Goal: Find specific page/section: Find specific page/section

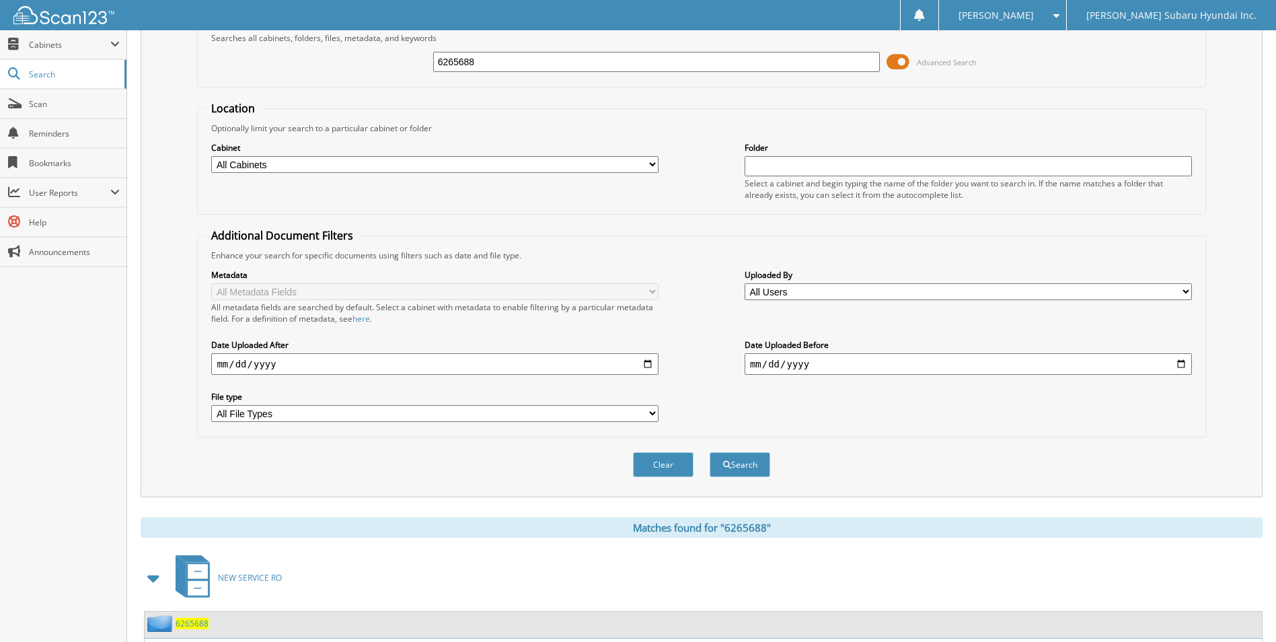
scroll to position [192, 0]
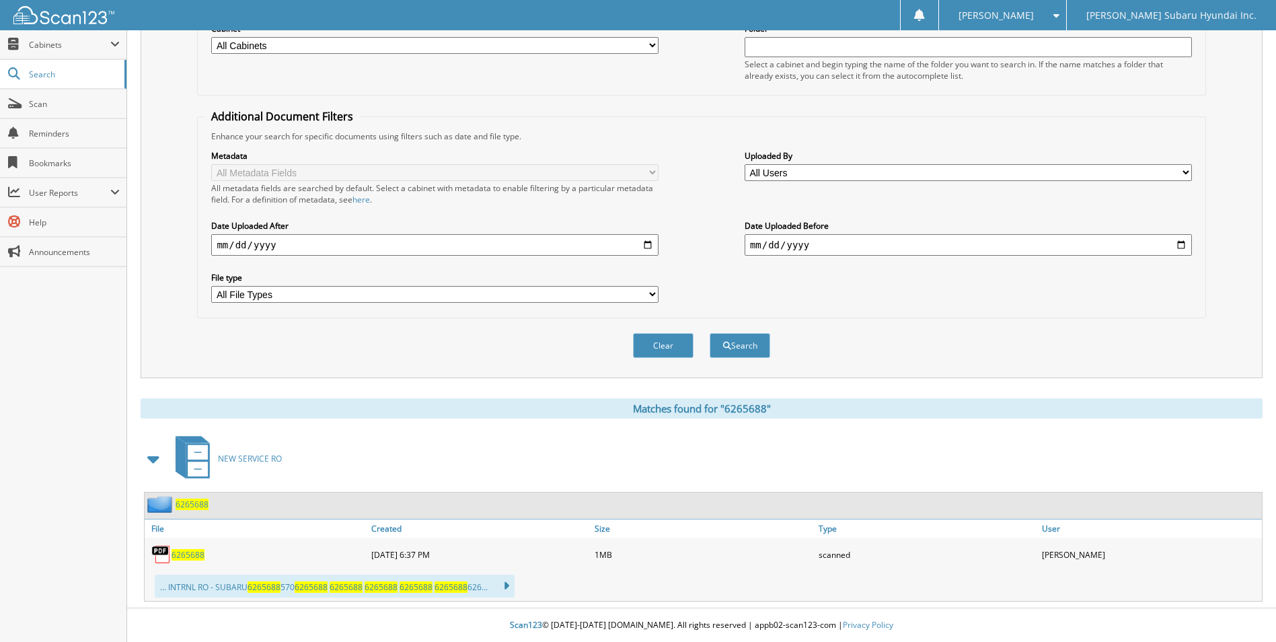
click at [186, 557] on span "6265688" at bounding box center [188, 554] width 33 height 11
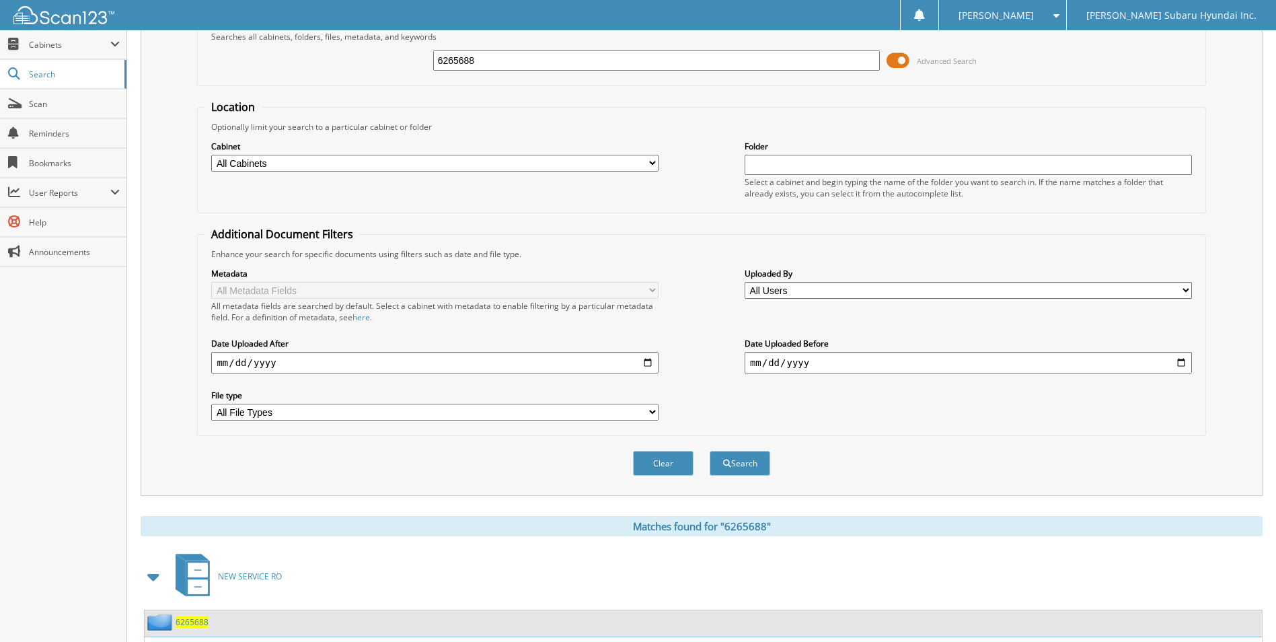
scroll to position [0, 0]
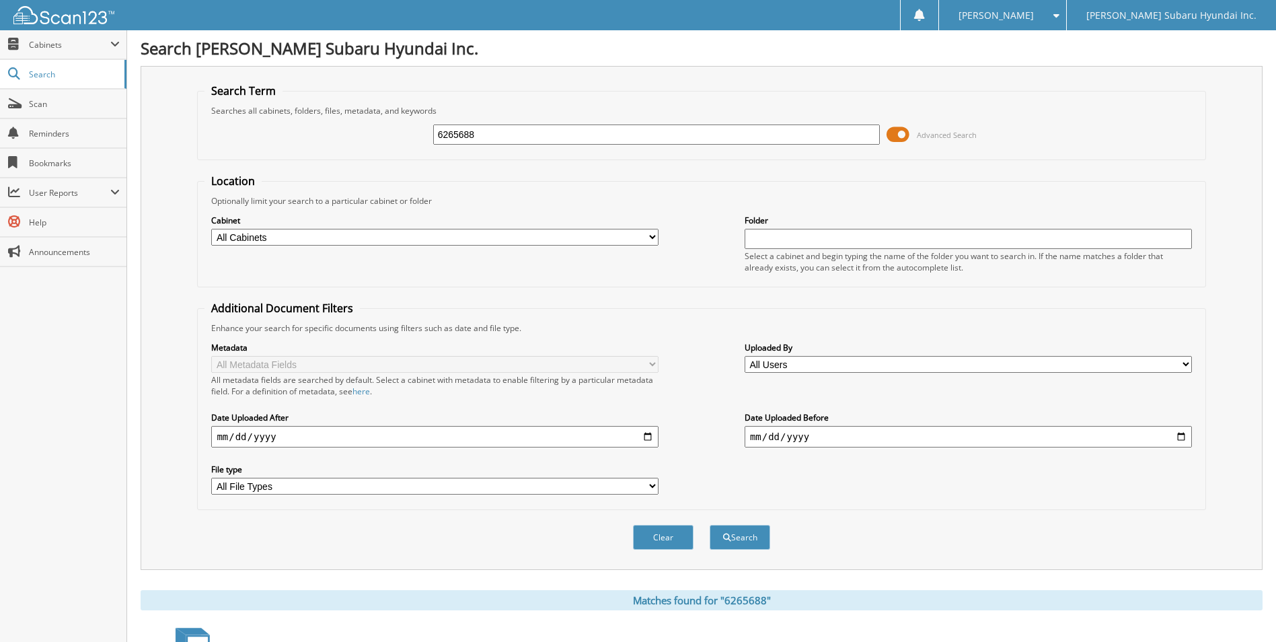
drag, startPoint x: 499, startPoint y: 131, endPoint x: 397, endPoint y: 143, distance: 102.3
click at [397, 143] on div "6265688 Advanced Search" at bounding box center [702, 134] width 994 height 36
type input "6265756"
click at [710, 525] on button "Search" at bounding box center [740, 537] width 61 height 25
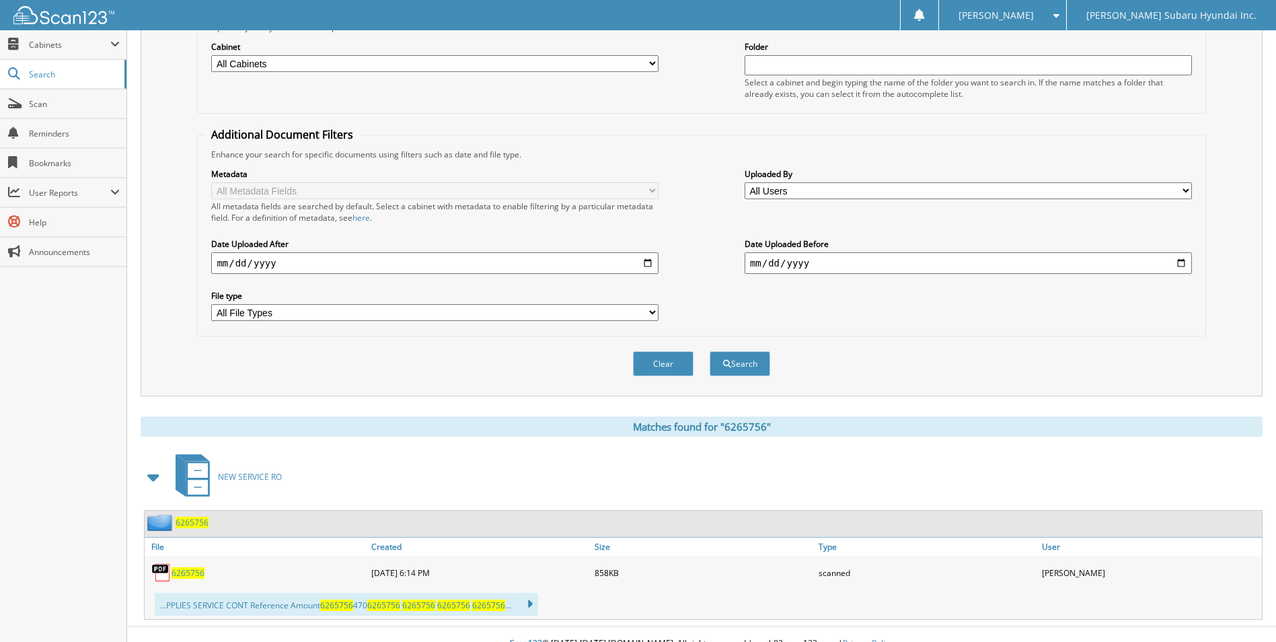
scroll to position [192, 0]
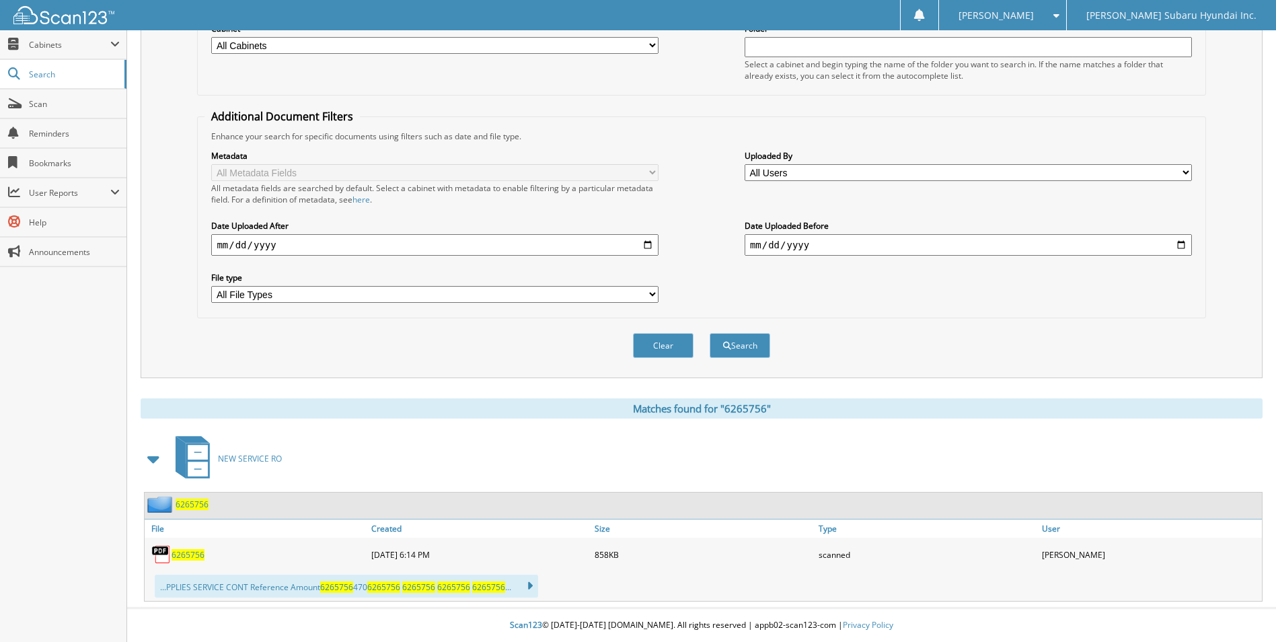
click at [192, 554] on span "6265756" at bounding box center [188, 554] width 33 height 11
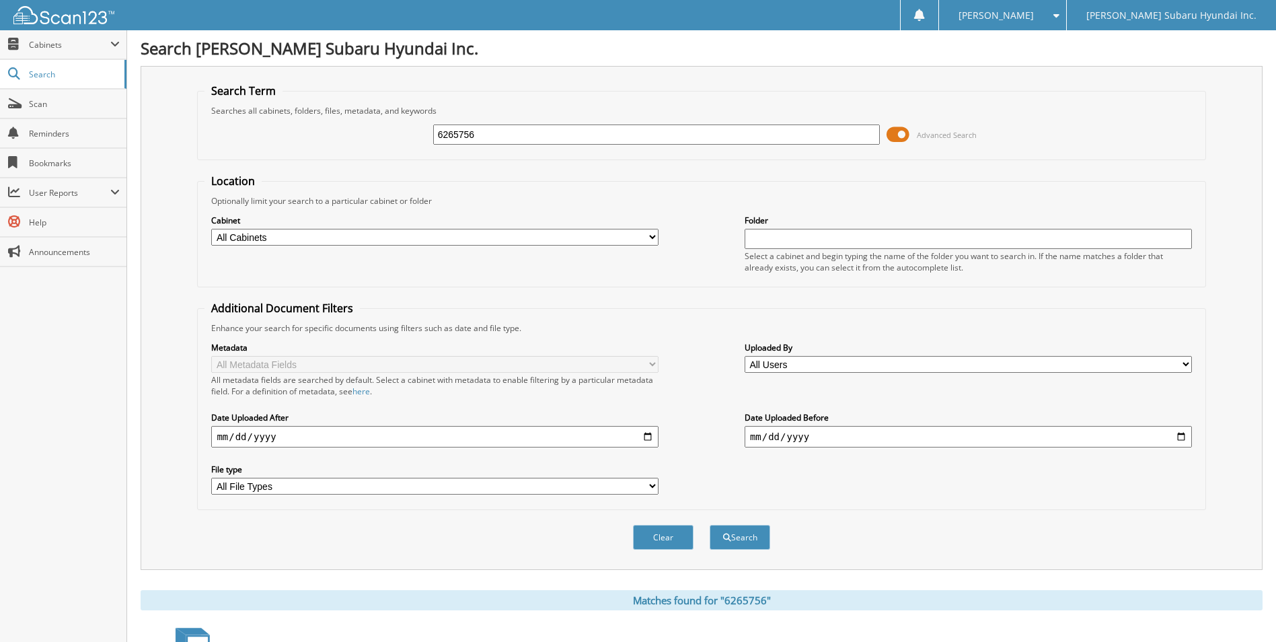
click at [486, 133] on input "6265756" at bounding box center [656, 134] width 447 height 20
type input "6265762"
click at [710, 525] on button "Search" at bounding box center [740, 537] width 61 height 25
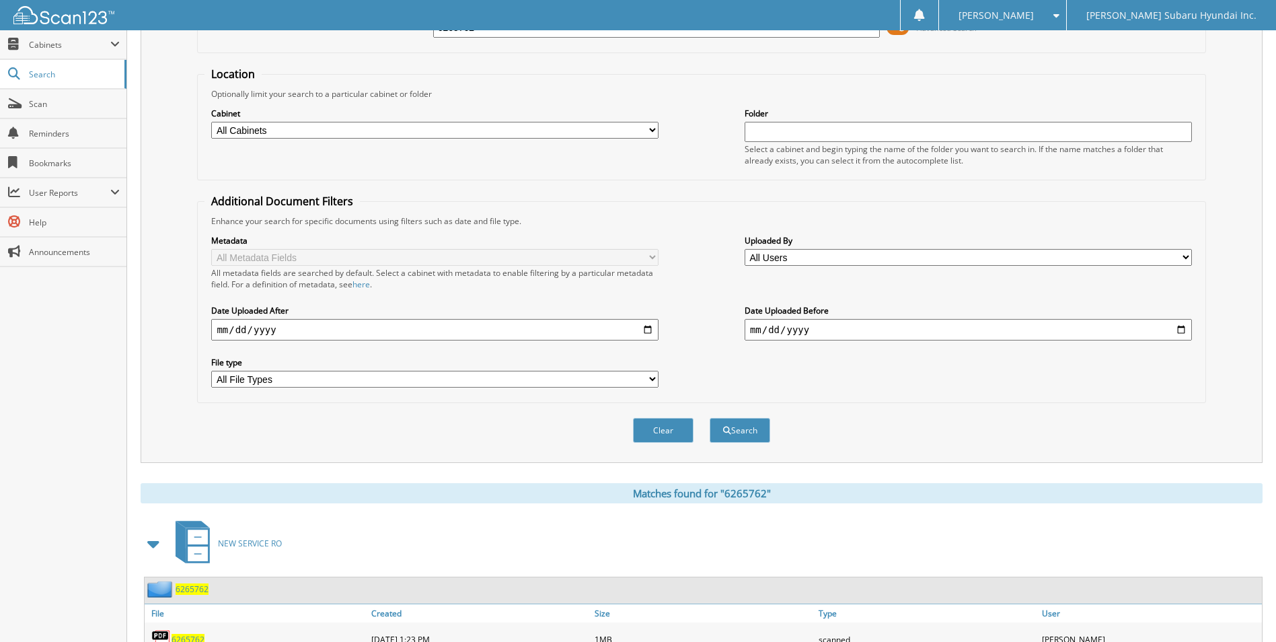
scroll to position [192, 0]
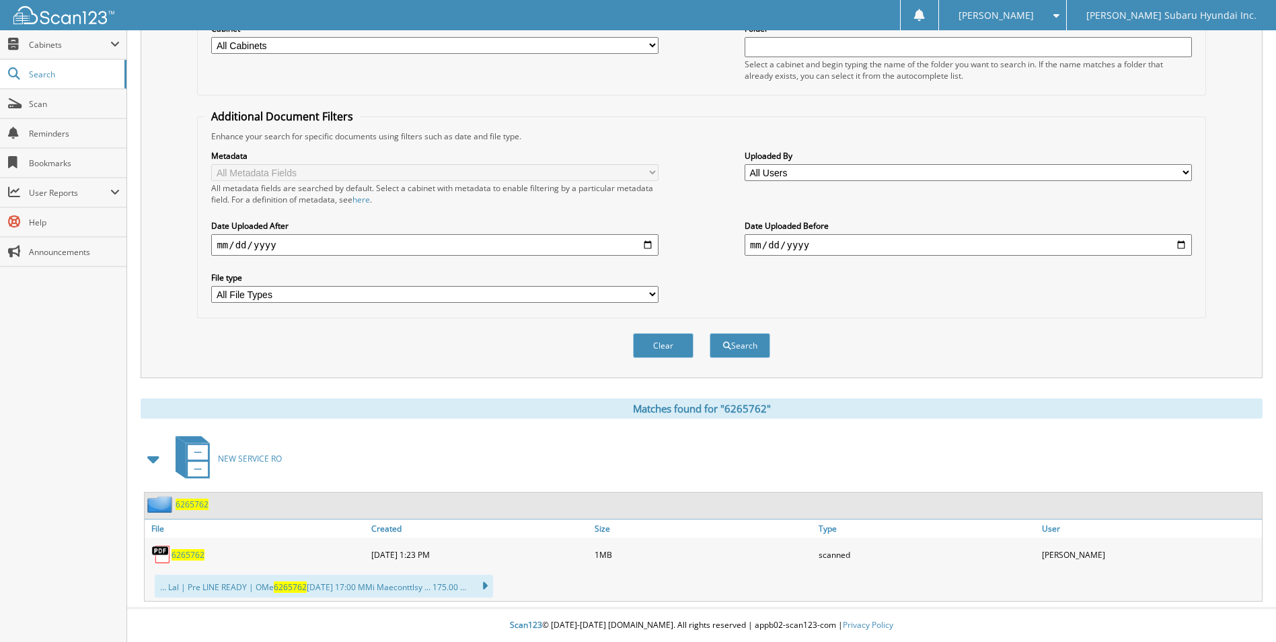
click at [192, 556] on span "6265762" at bounding box center [188, 554] width 33 height 11
click at [539, 343] on div "Clear Search" at bounding box center [701, 345] width 1009 height 54
